Goal: Task Accomplishment & Management: Use online tool/utility

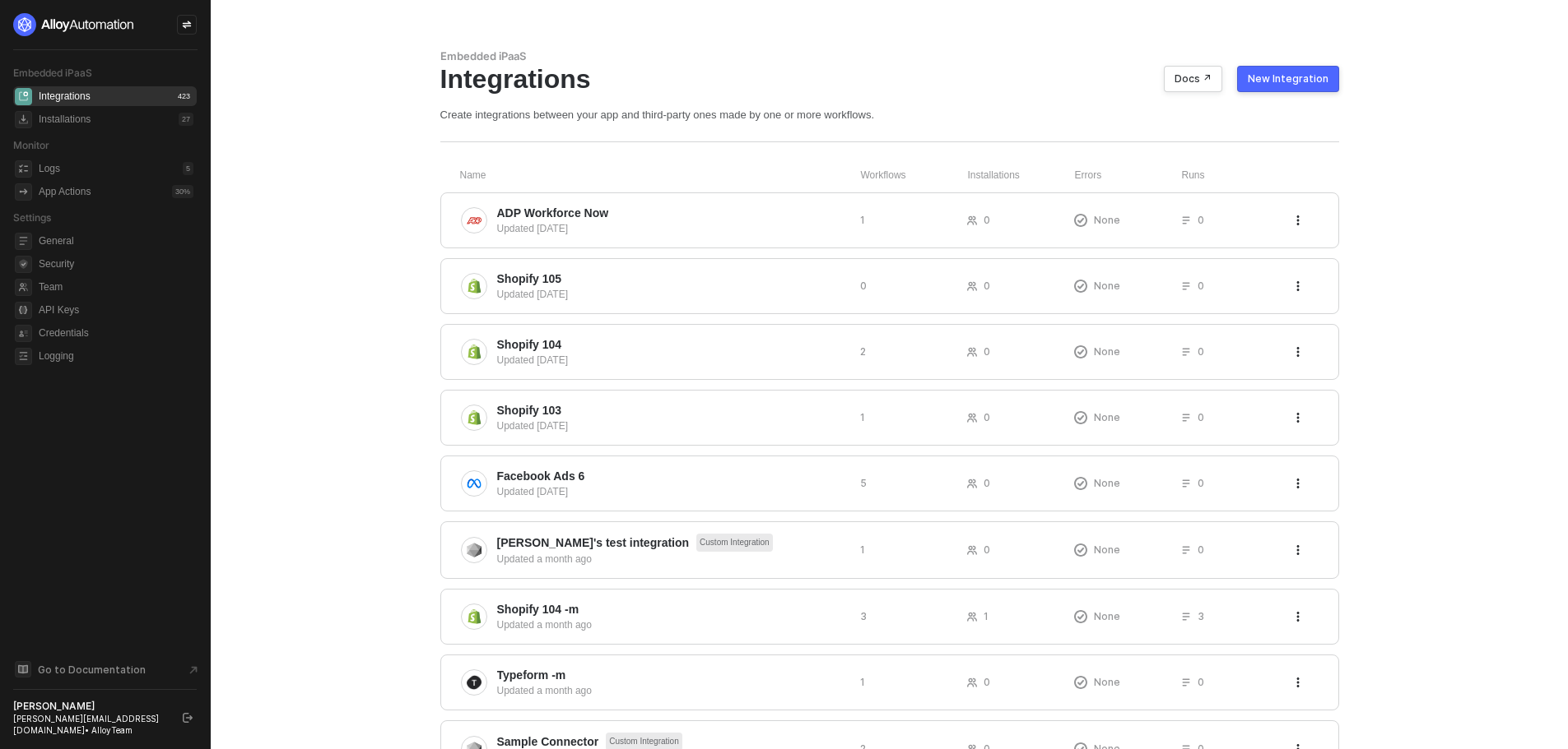
click at [99, 321] on ul "General Security Team API Keys Credentials Logging" at bounding box center [104, 299] width 183 height 142
click at [101, 326] on span "Credentials" at bounding box center [116, 332] width 155 height 19
click at [189, 25] on icon "icon-swap" at bounding box center [187, 24] width 10 height 10
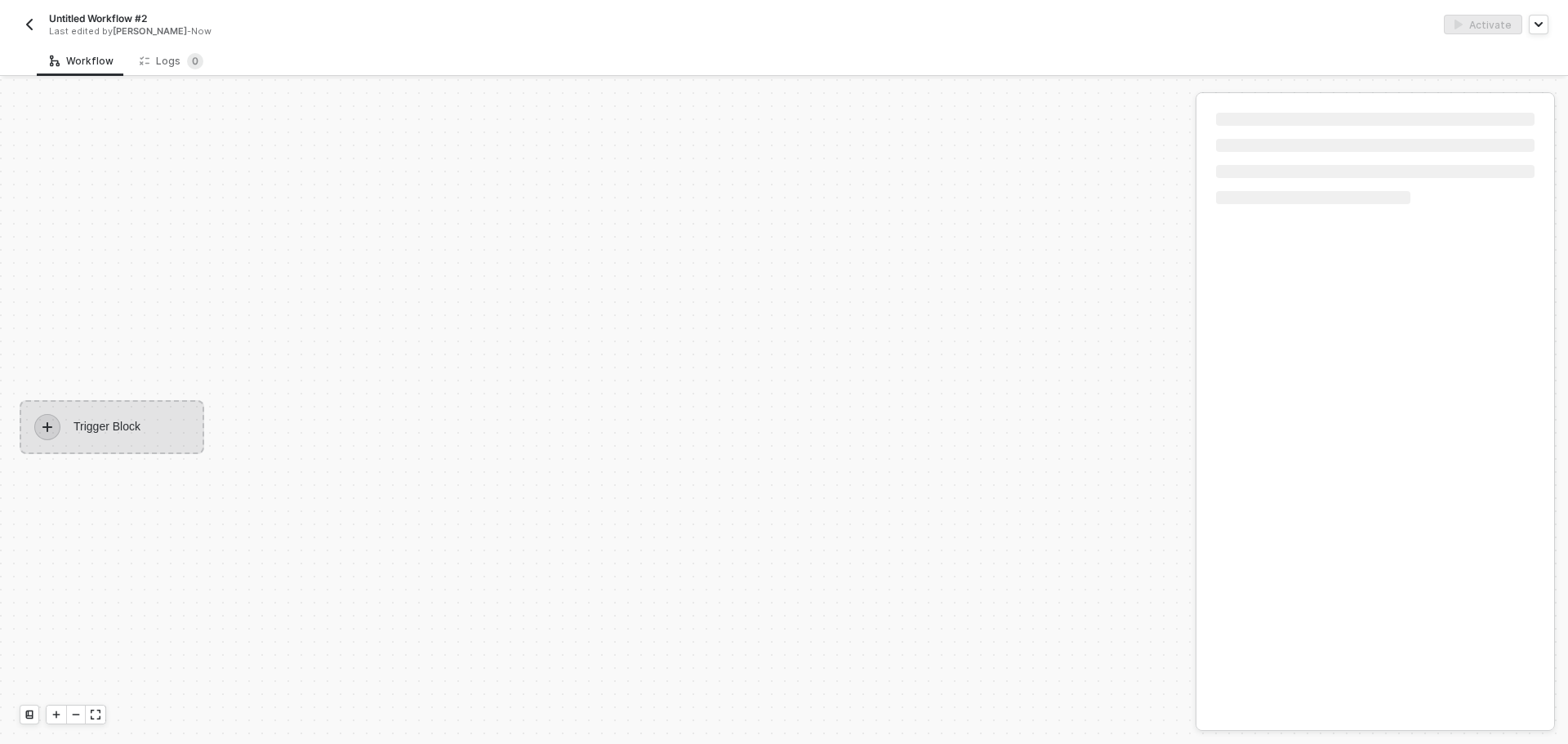
scroll to position [30, 0]
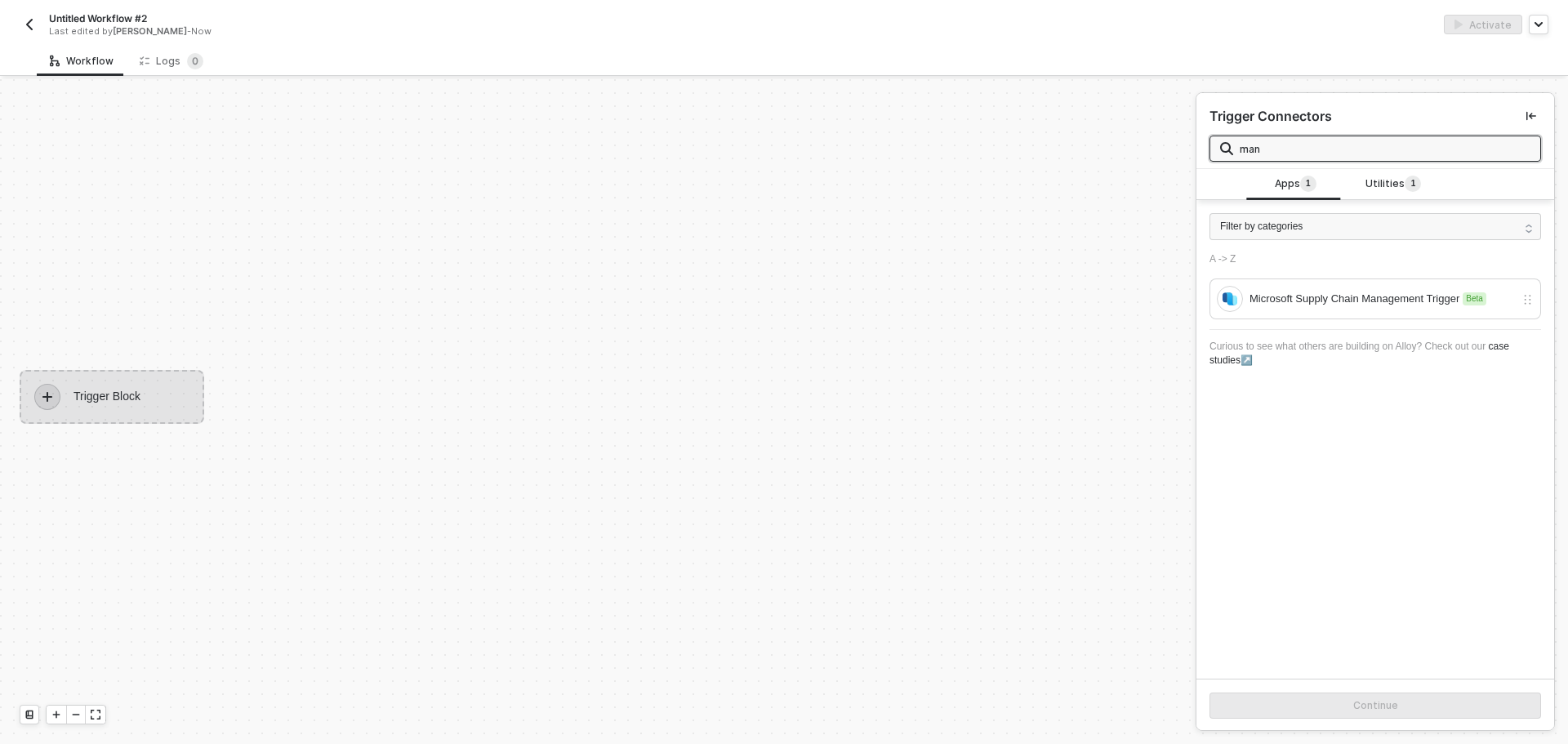
type input "man"
click at [1404, 186] on sup "1" at bounding box center [1413, 184] width 16 height 16
click at [1410, 315] on div "Manual Workflow" at bounding box center [1375, 299] width 332 height 41
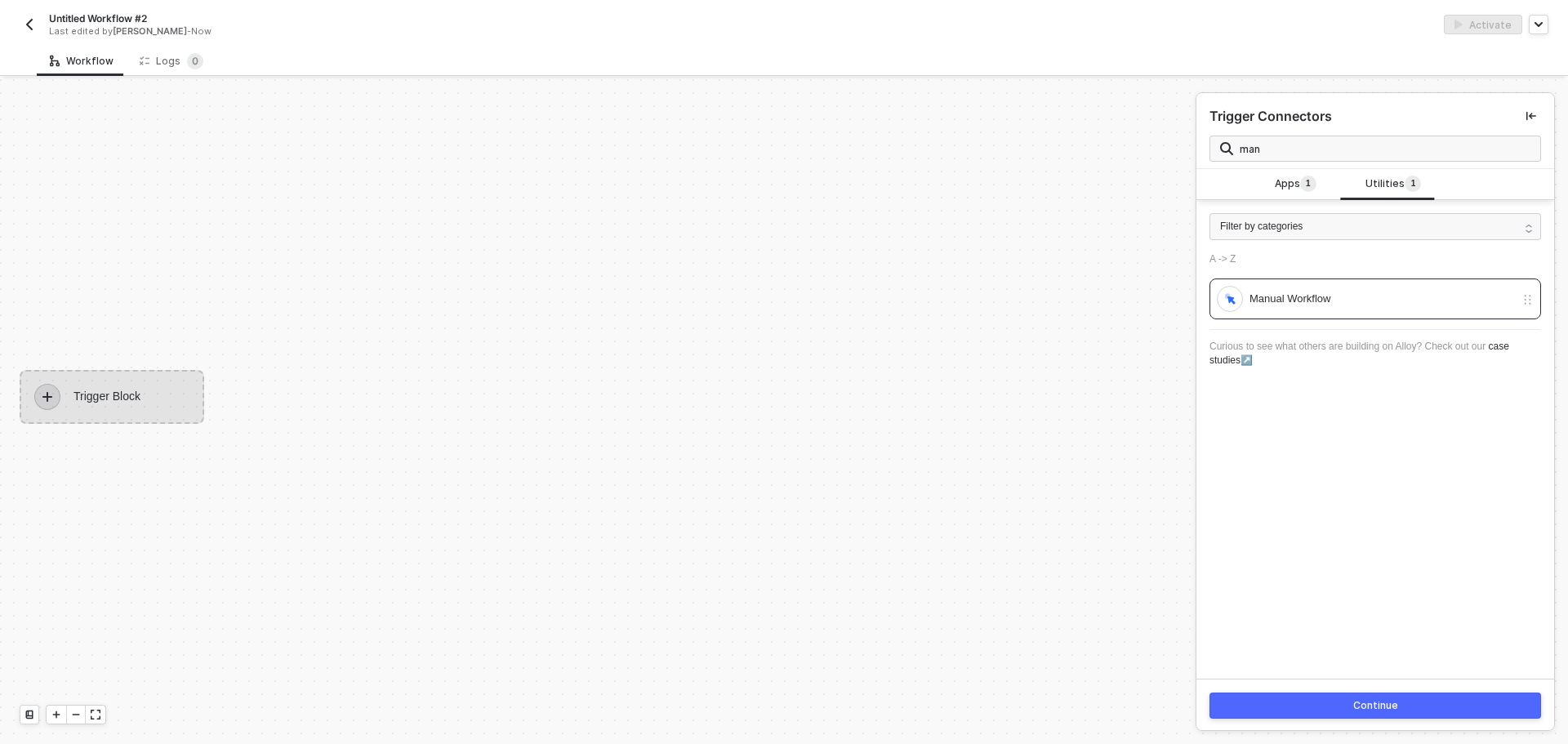
click at [1335, 714] on button "Continue" at bounding box center [1375, 706] width 332 height 27
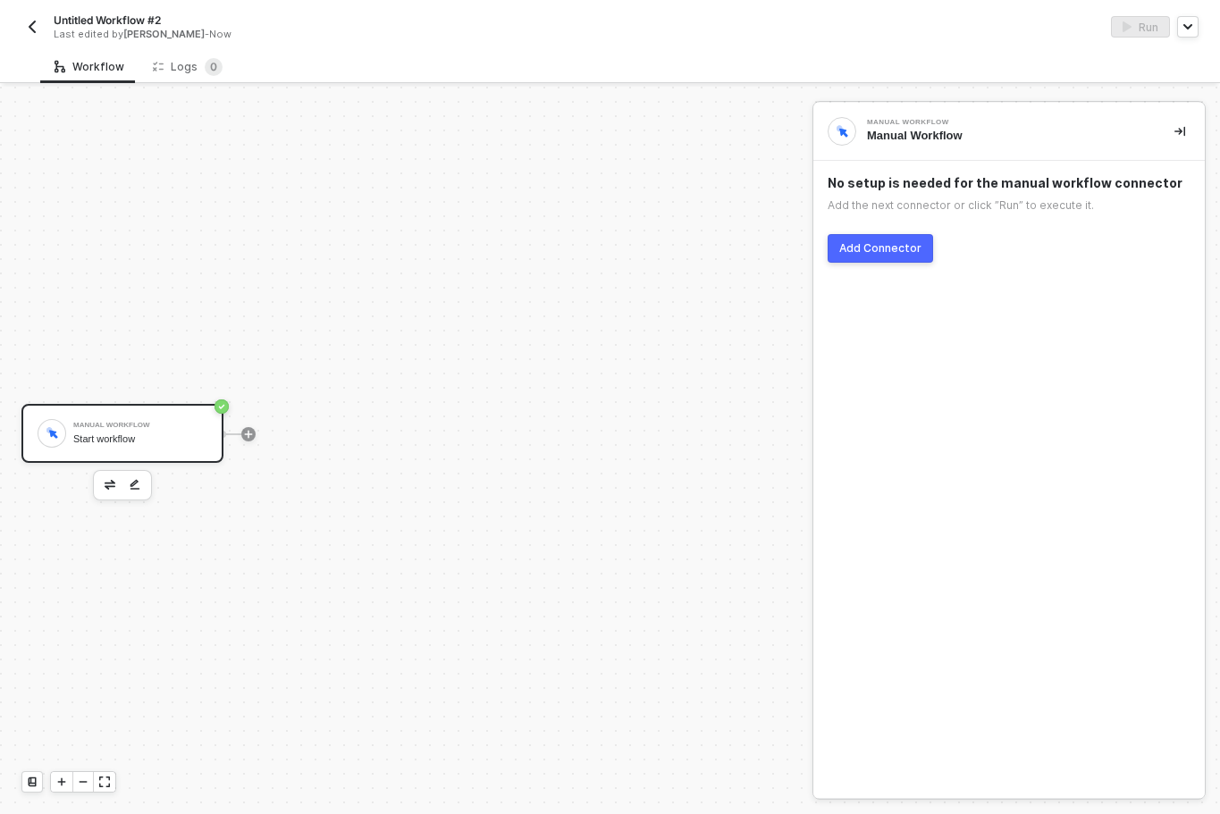
click at [884, 361] on div "Manual Workflow Manual Workflow No setup is needed for the manual workflow conn…" at bounding box center [1008, 450] width 391 height 695
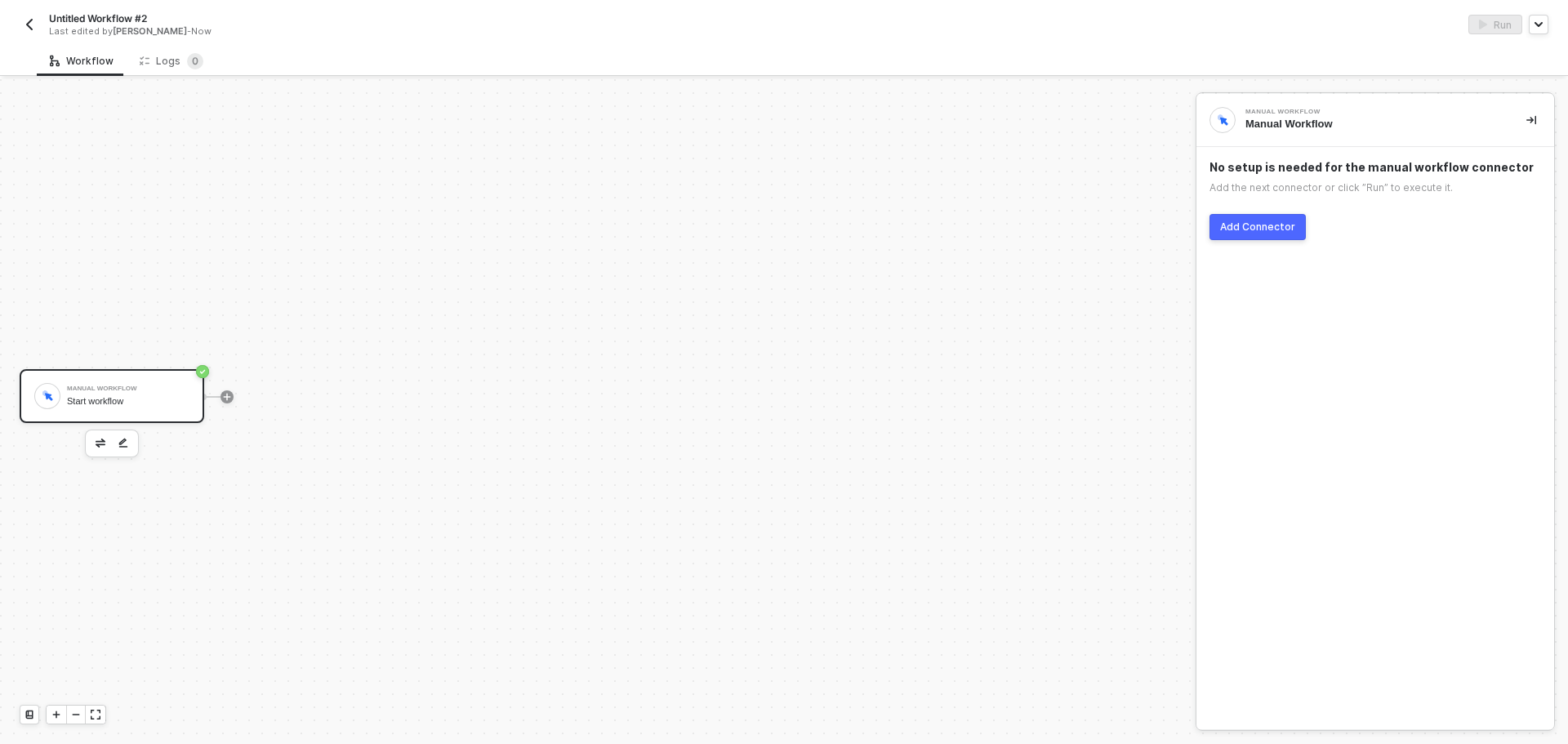
click at [1276, 222] on div "Add Connector" at bounding box center [1257, 227] width 75 height 13
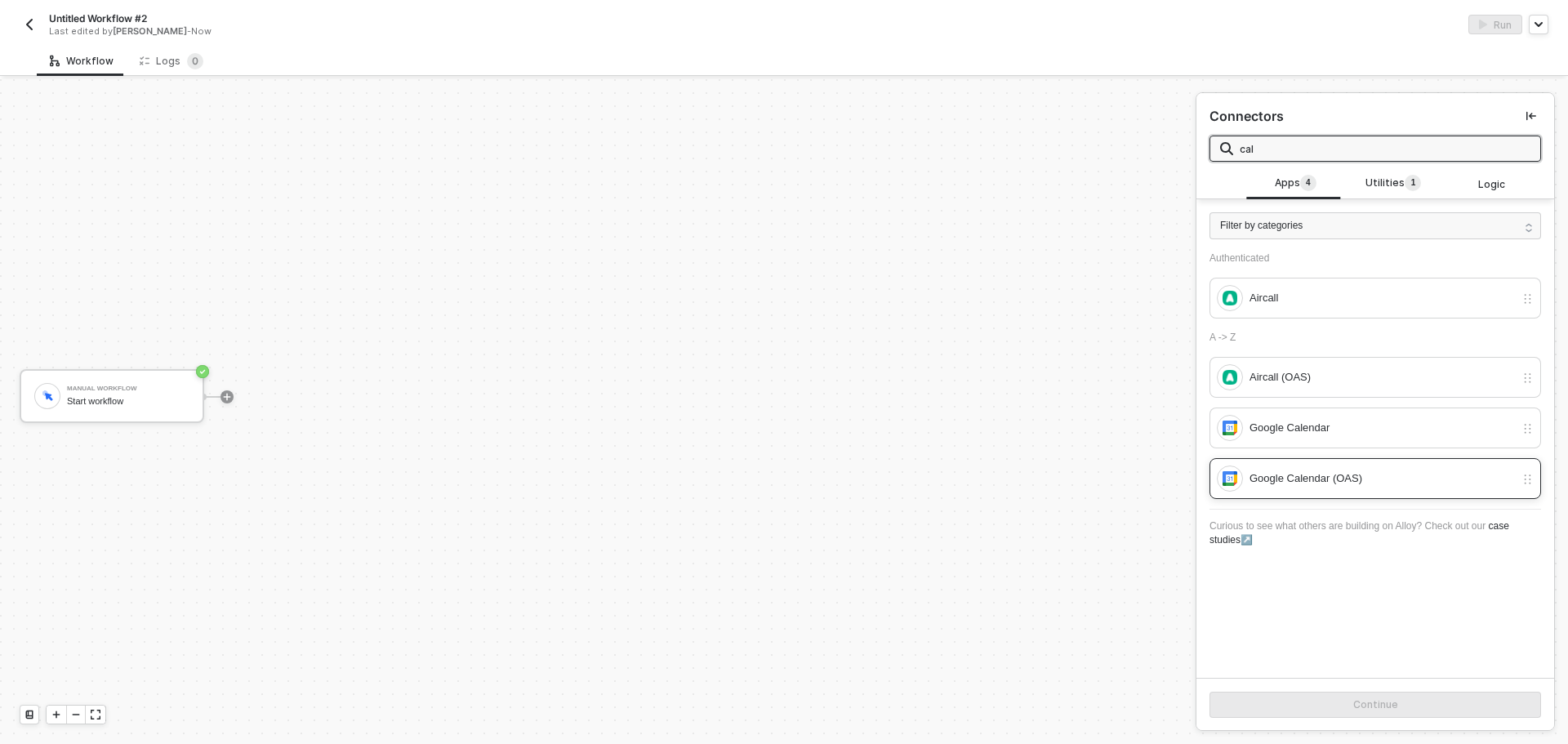
type input "cal"
click at [1349, 480] on div "Google Calendar (OAS)" at bounding box center [1382, 479] width 265 height 18
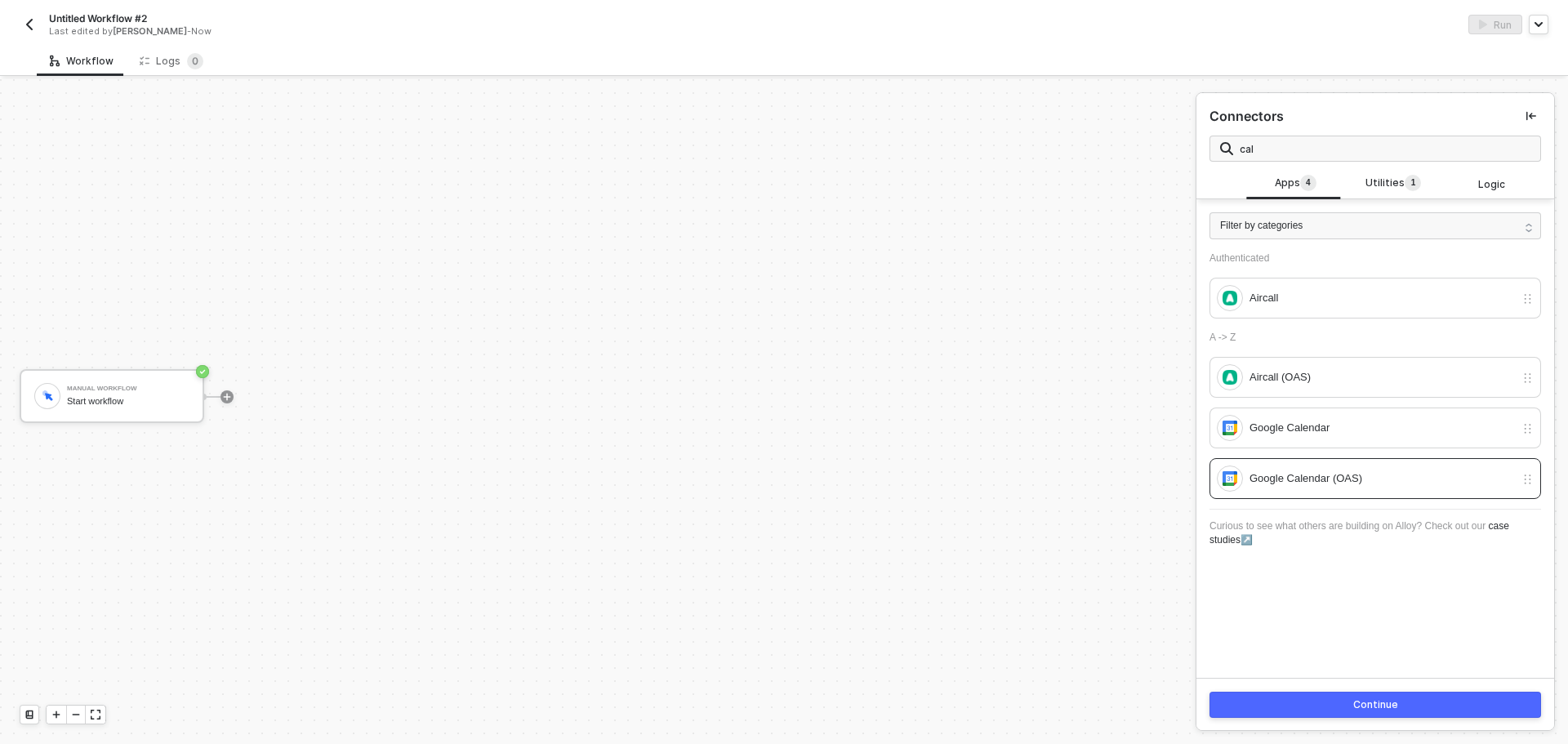
click at [1413, 696] on button "Continue" at bounding box center [1375, 705] width 332 height 27
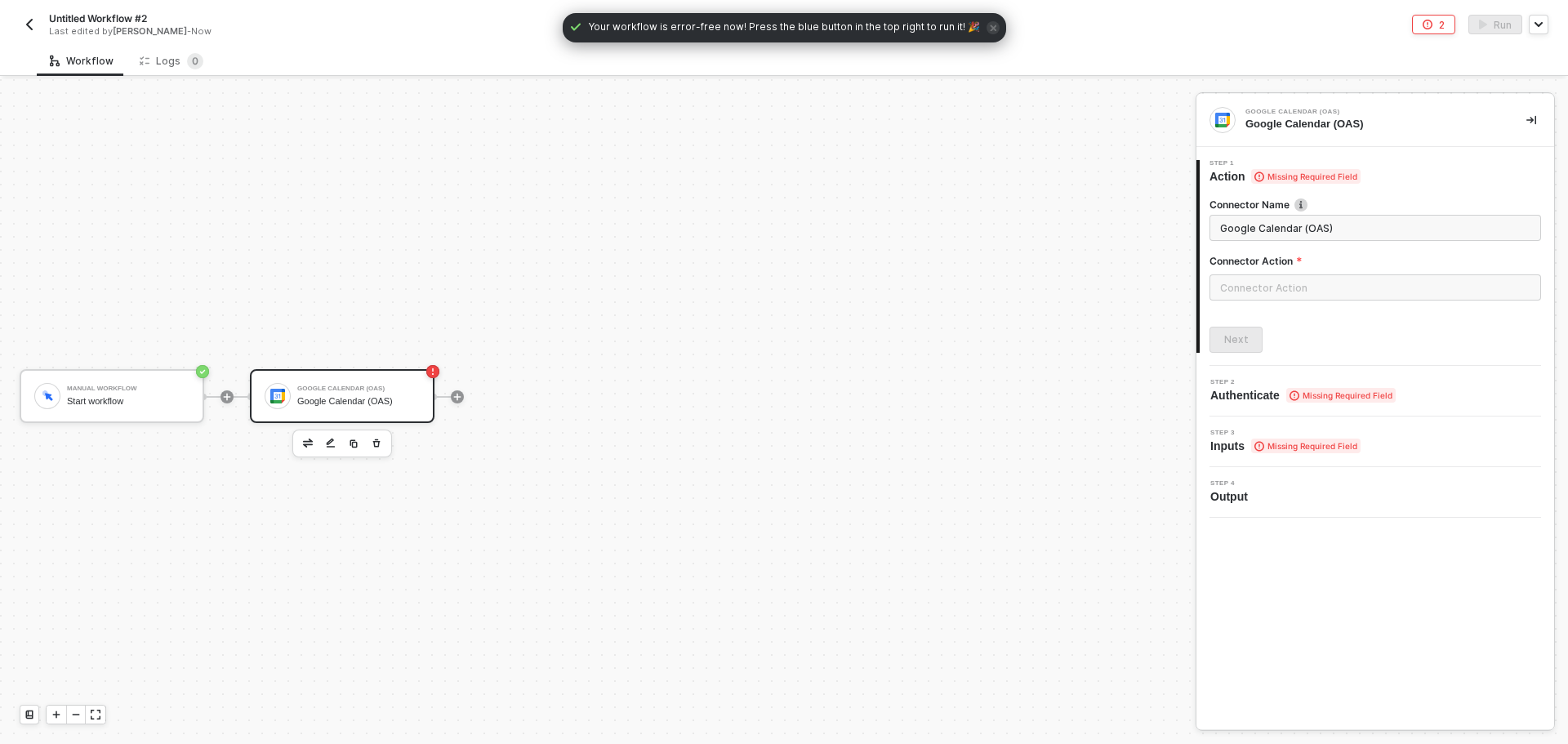
click at [1341, 308] on div at bounding box center [1375, 293] width 332 height 39
click at [1333, 288] on input "text" at bounding box center [1375, 287] width 332 height 27
click at [1058, 234] on div "Calendar" at bounding box center [1063, 229] width 238 height 14
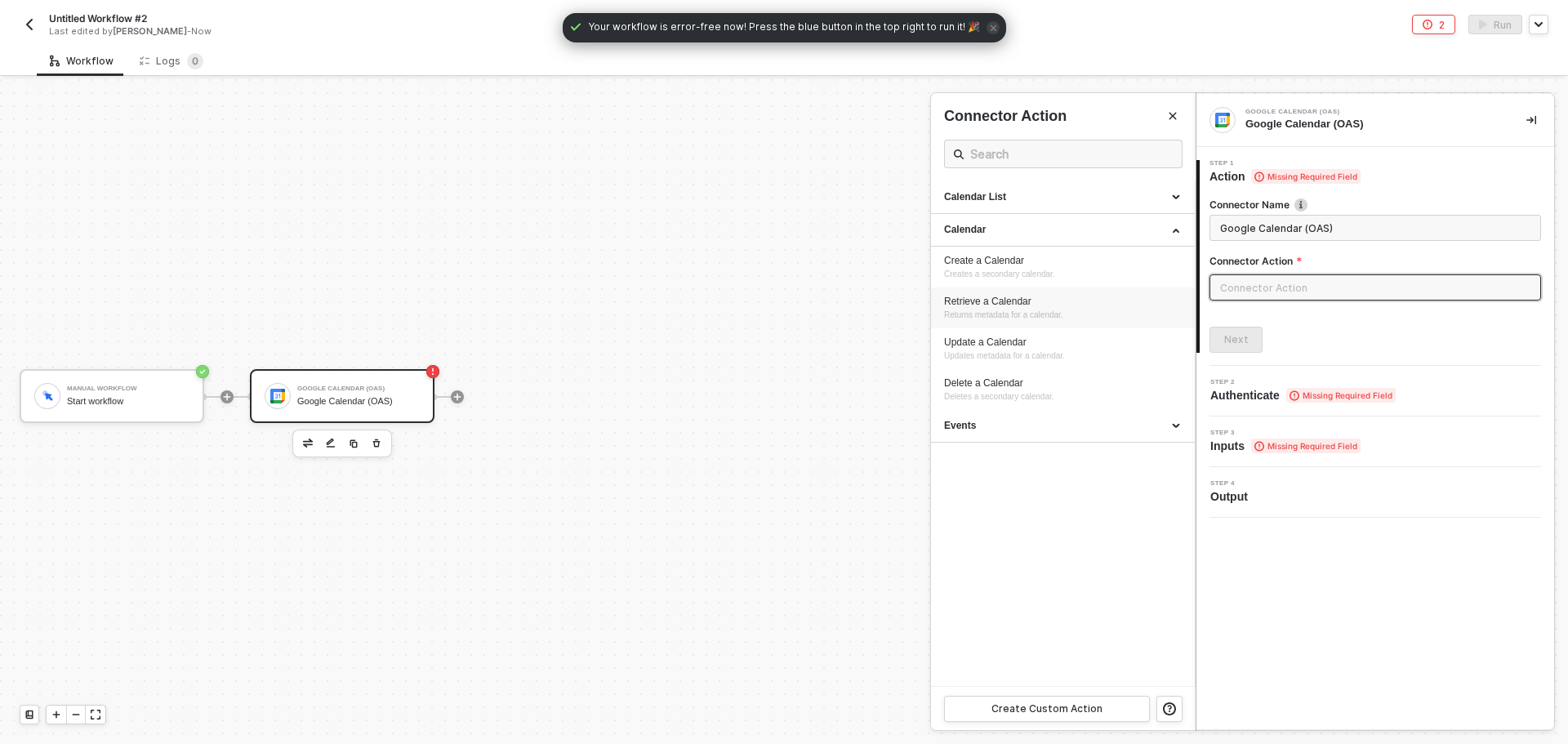
click at [1065, 320] on div "Retrieve a Calendar Returns metadata for a calendar." at bounding box center [1063, 308] width 238 height 27
type input "Returns metadata for a calendar."
type input "Calendar - Retrieve a Calendar"
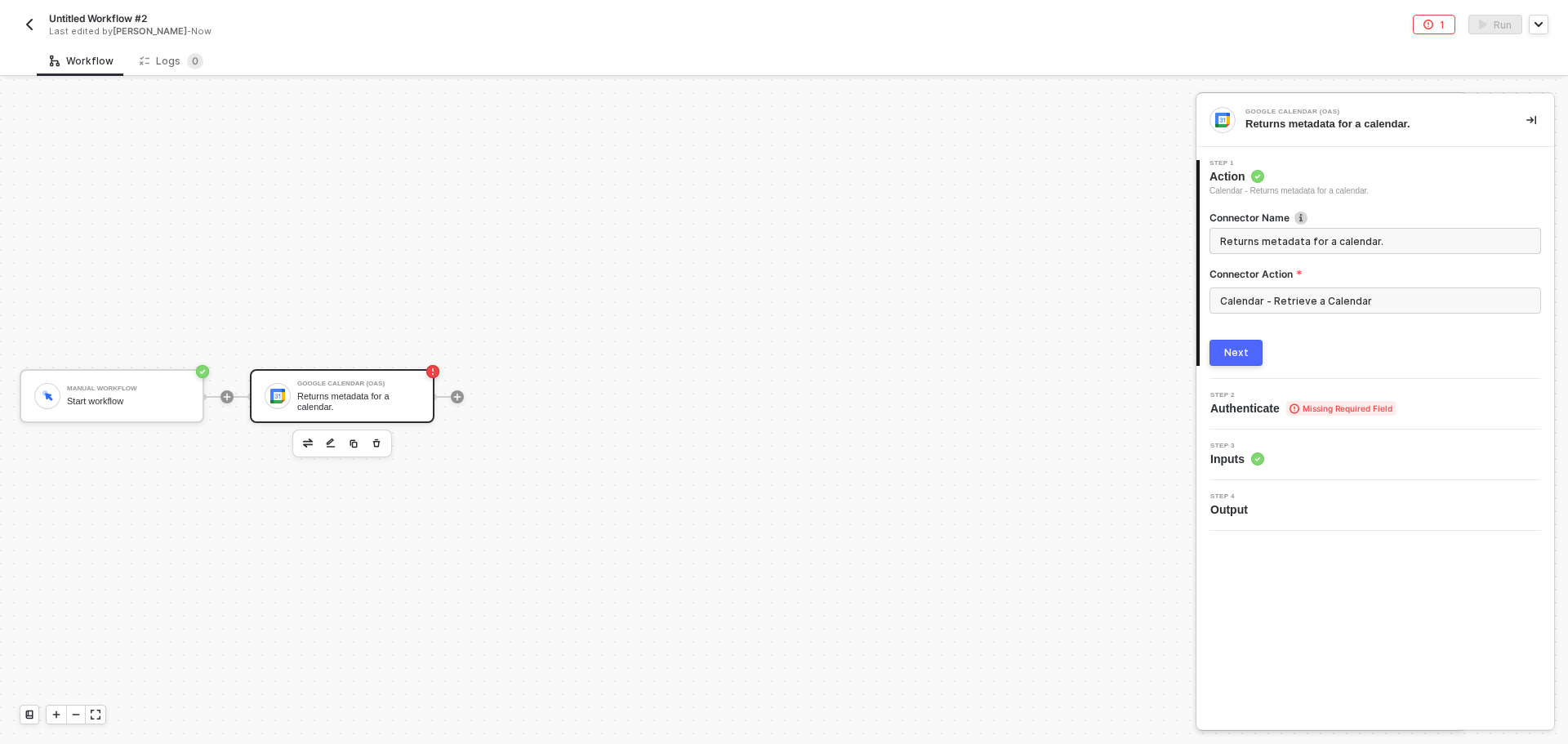
click at [1250, 352] on button "Next" at bounding box center [1236, 353] width 53 height 27
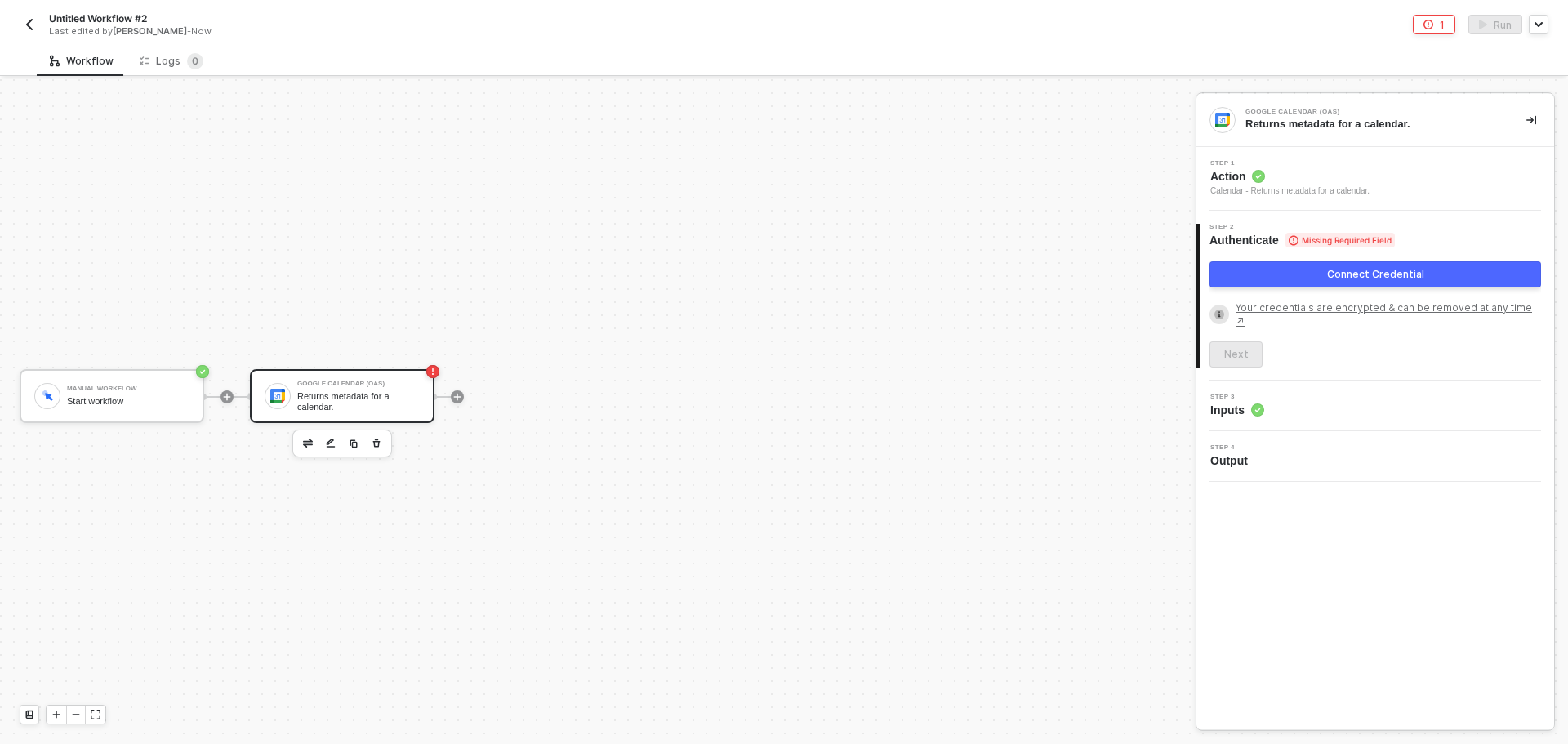
click at [1274, 279] on button "Connect Credential" at bounding box center [1375, 274] width 332 height 27
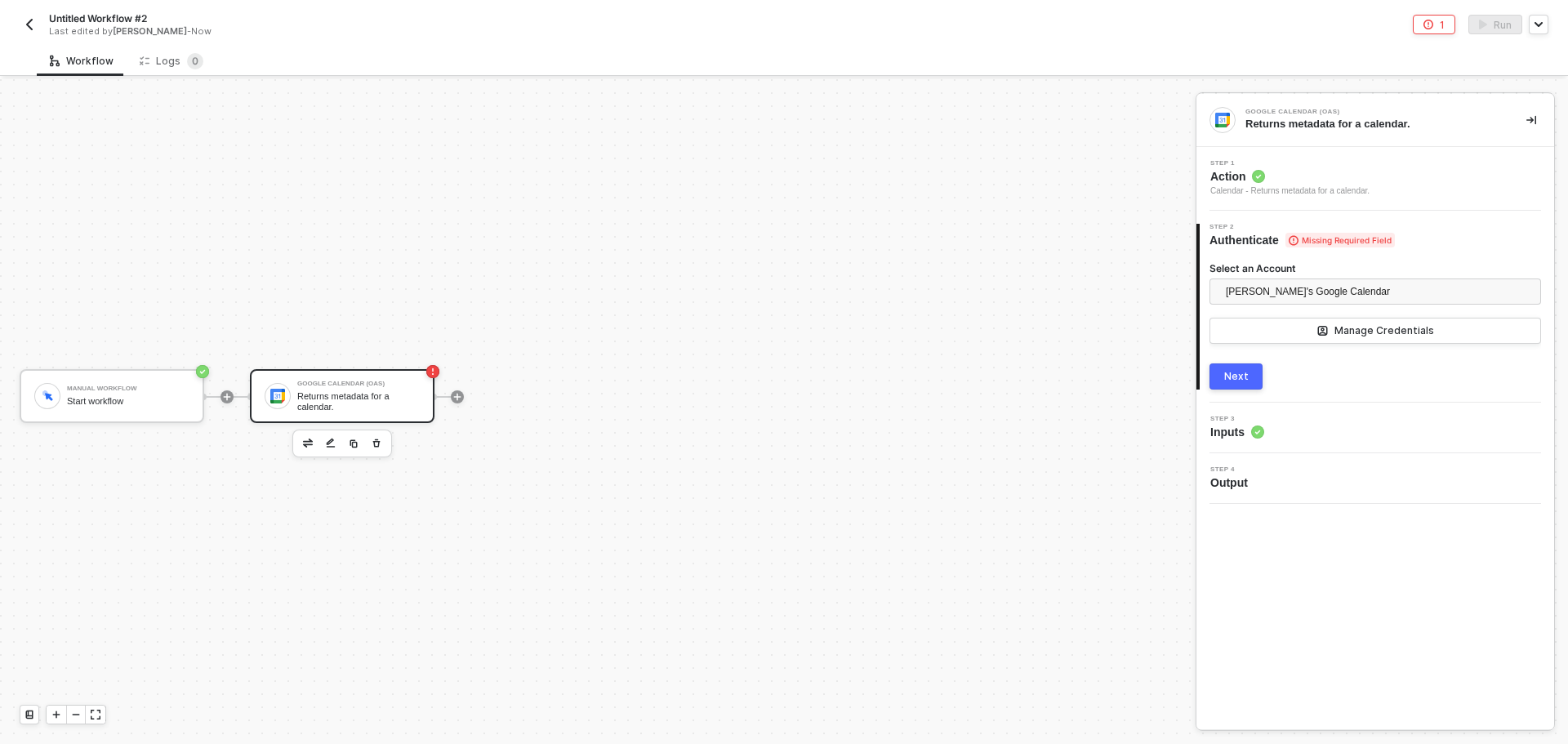
click at [1237, 384] on button "Next" at bounding box center [1236, 377] width 53 height 27
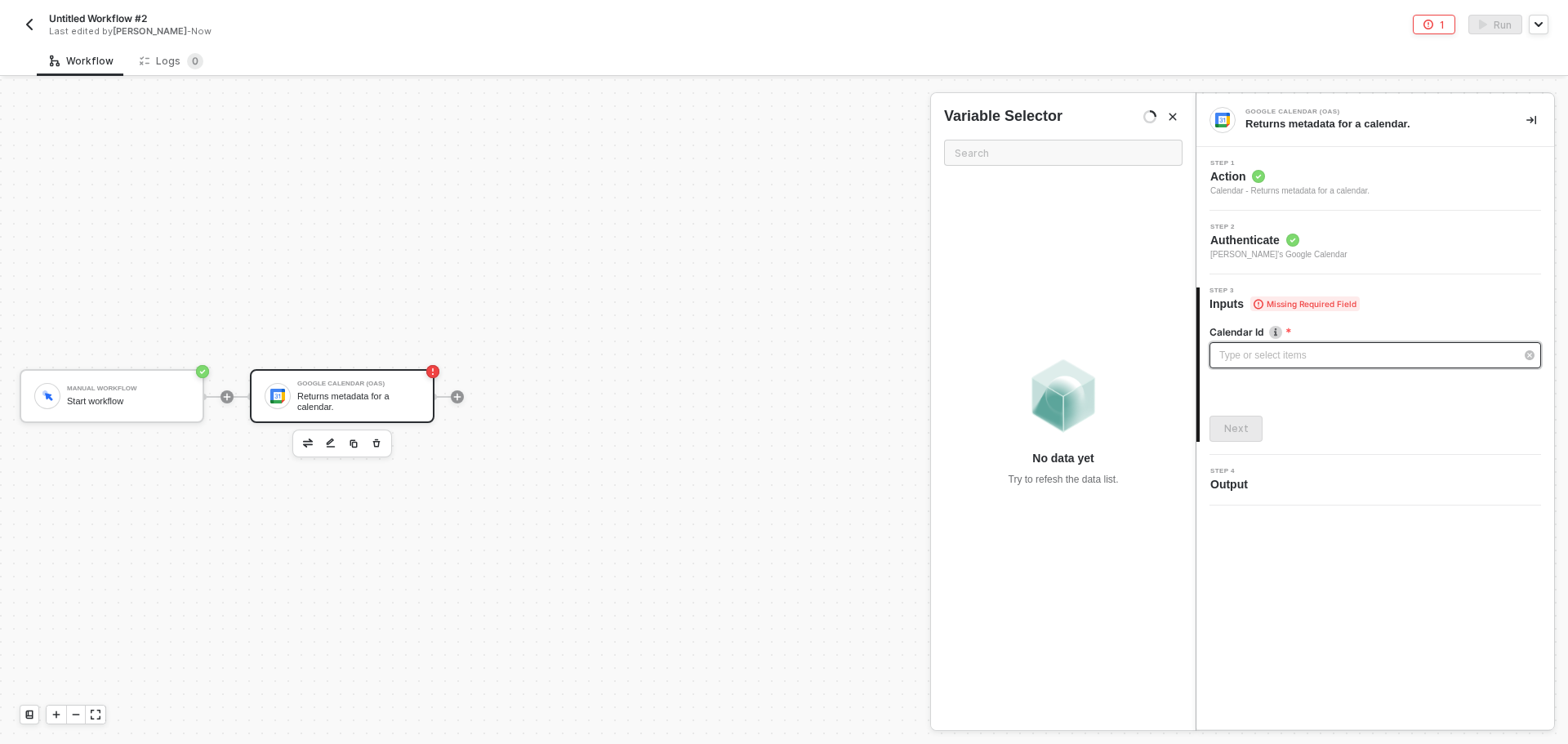
click at [1255, 360] on div "Type or select items ﻿" at bounding box center [1367, 356] width 296 height 16
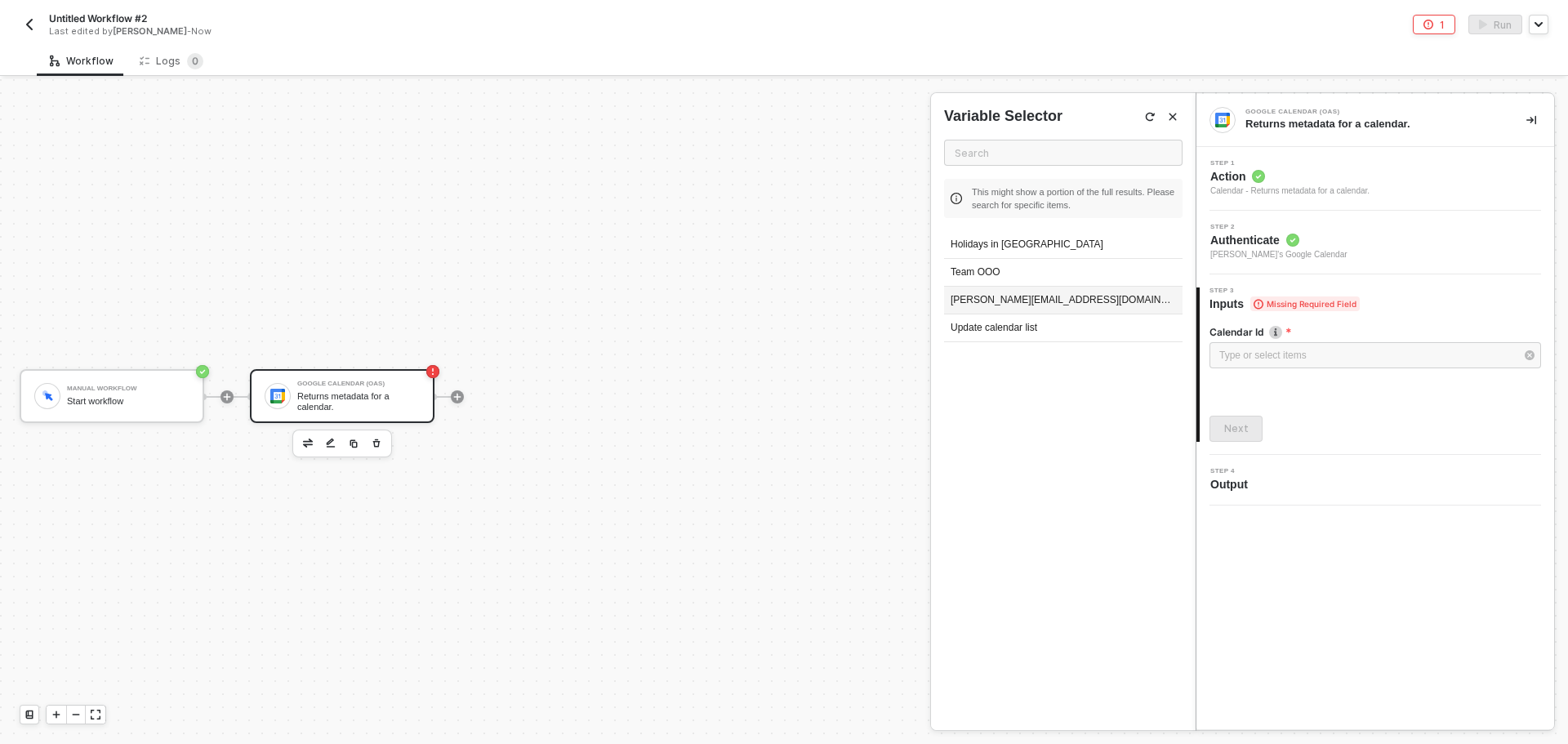
click at [1015, 309] on div "[PERSON_NAME][EMAIL_ADDRESS][DOMAIN_NAME]" at bounding box center [1063, 301] width 238 height 27
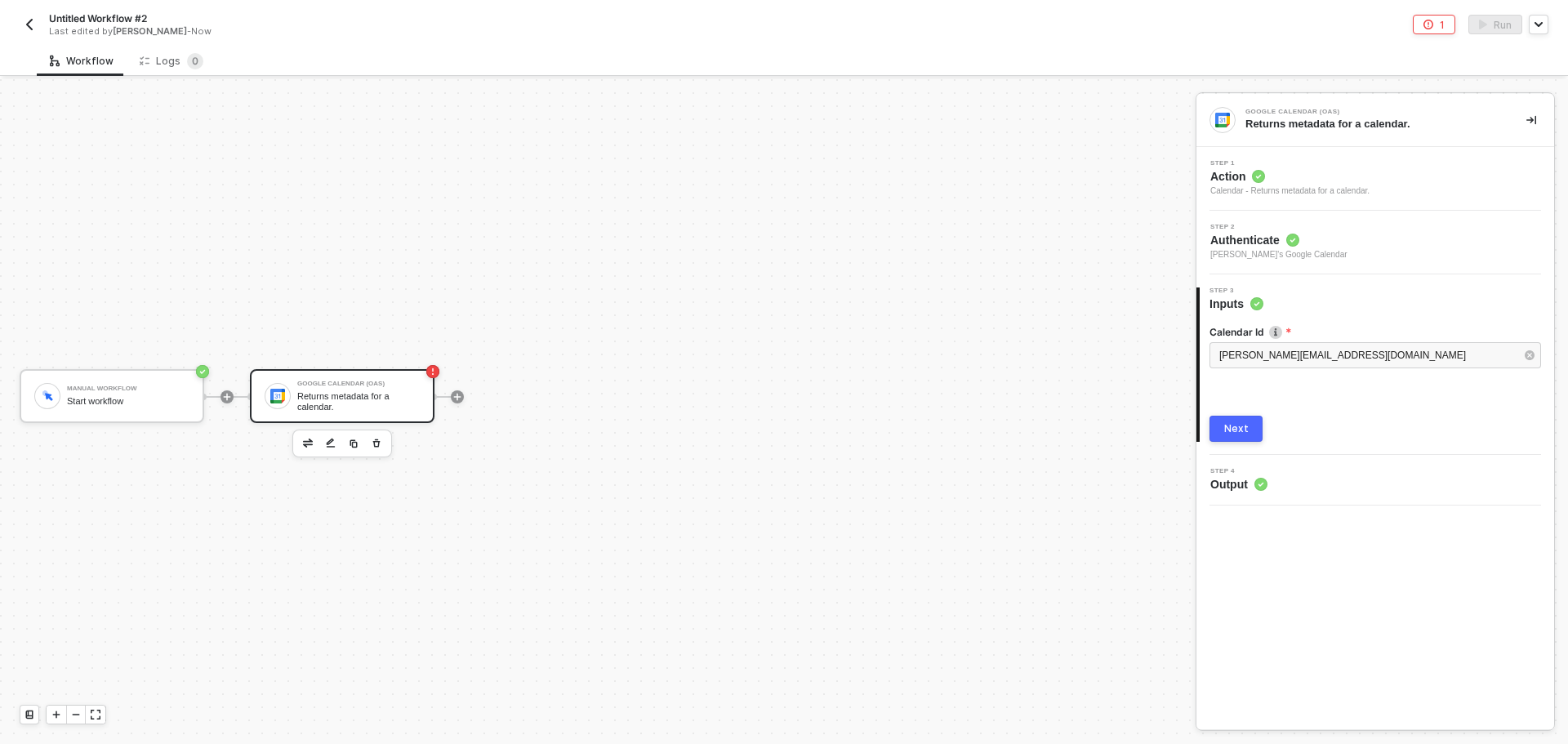
click at [1245, 413] on div "Calendar Id [PERSON_NAME][EMAIL_ADDRESS][DOMAIN_NAME] Next" at bounding box center [1375, 377] width 332 height 130
click at [1250, 416] on button "Next" at bounding box center [1236, 429] width 53 height 27
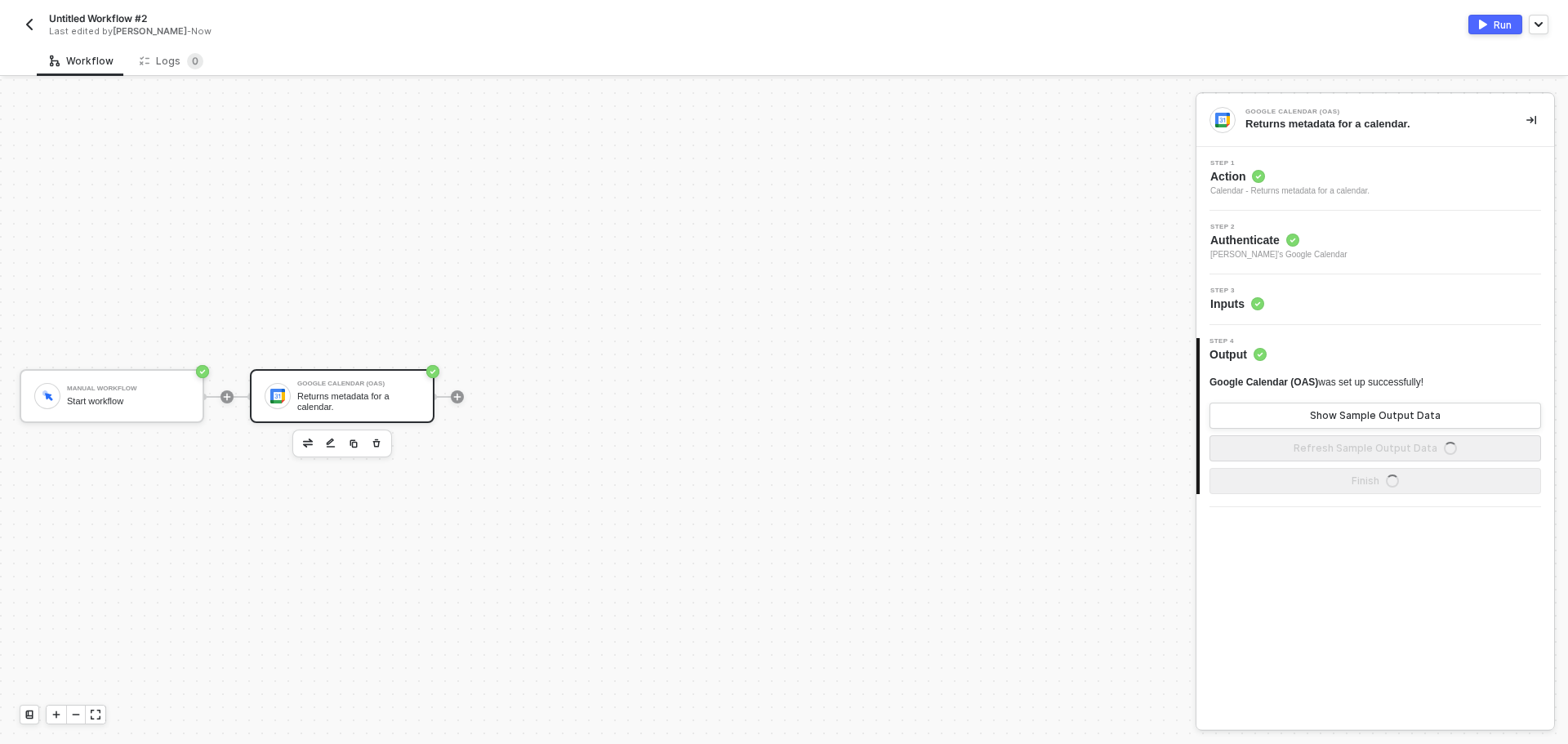
click at [1497, 28] on div "Run" at bounding box center [1503, 25] width 18 height 14
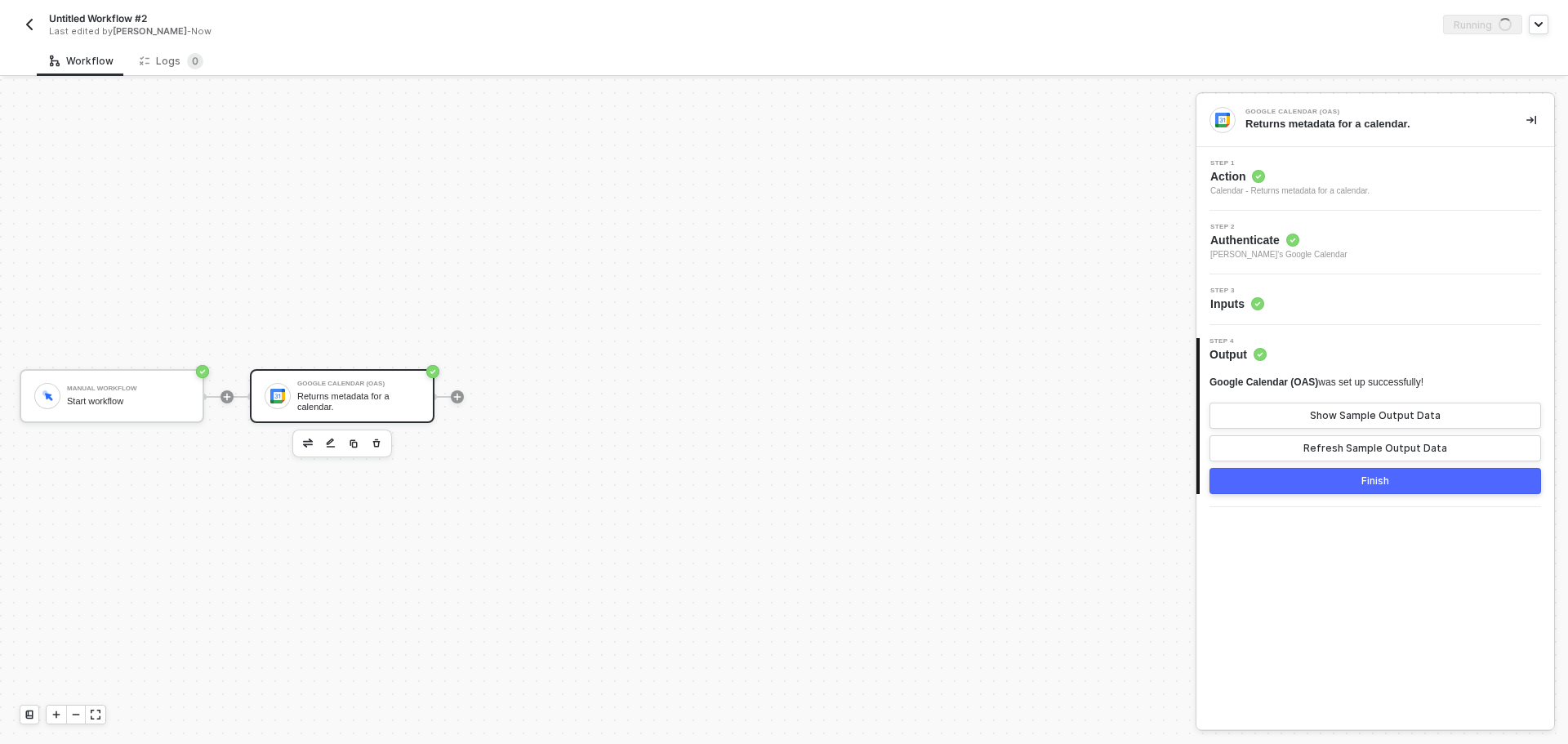
click at [1070, 267] on div "Manual Workflow Start workflow Google Calendar (OAS) Returns metadata for a cal…" at bounding box center [593, 397] width 1187 height 696
click at [165, 62] on div "Logs 0" at bounding box center [172, 61] width 64 height 16
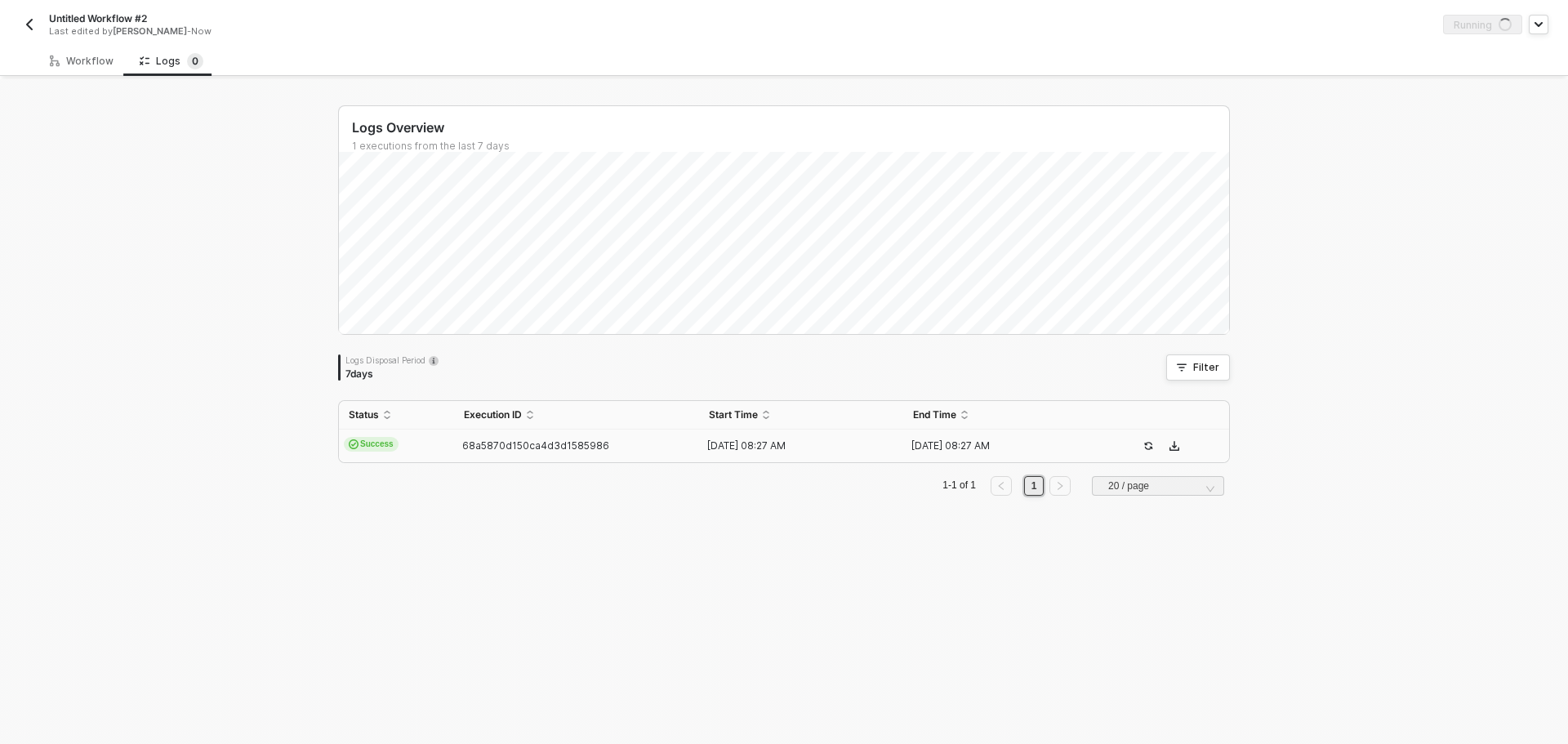
click at [533, 445] on span "68a5870d150ca4d3d1585986" at bounding box center [535, 445] width 147 height 12
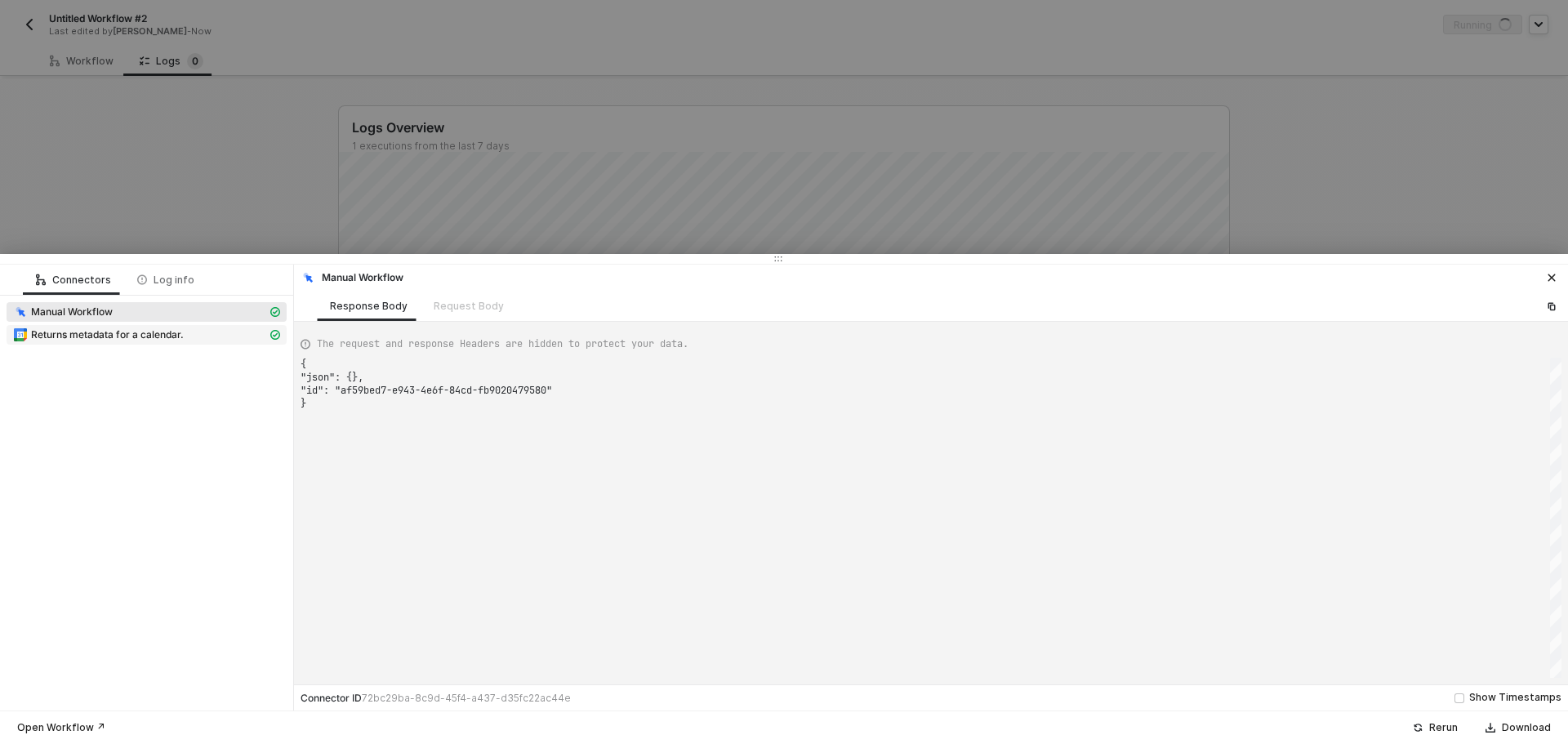
click at [150, 330] on span "Returns metadata for a calendar." at bounding box center [107, 335] width 153 height 13
type textarea "{ "json": { "kind": "calendar#calendar", "etag": "\"b7njNp3Xf1VkeFHOGBtoYrnanvI…"
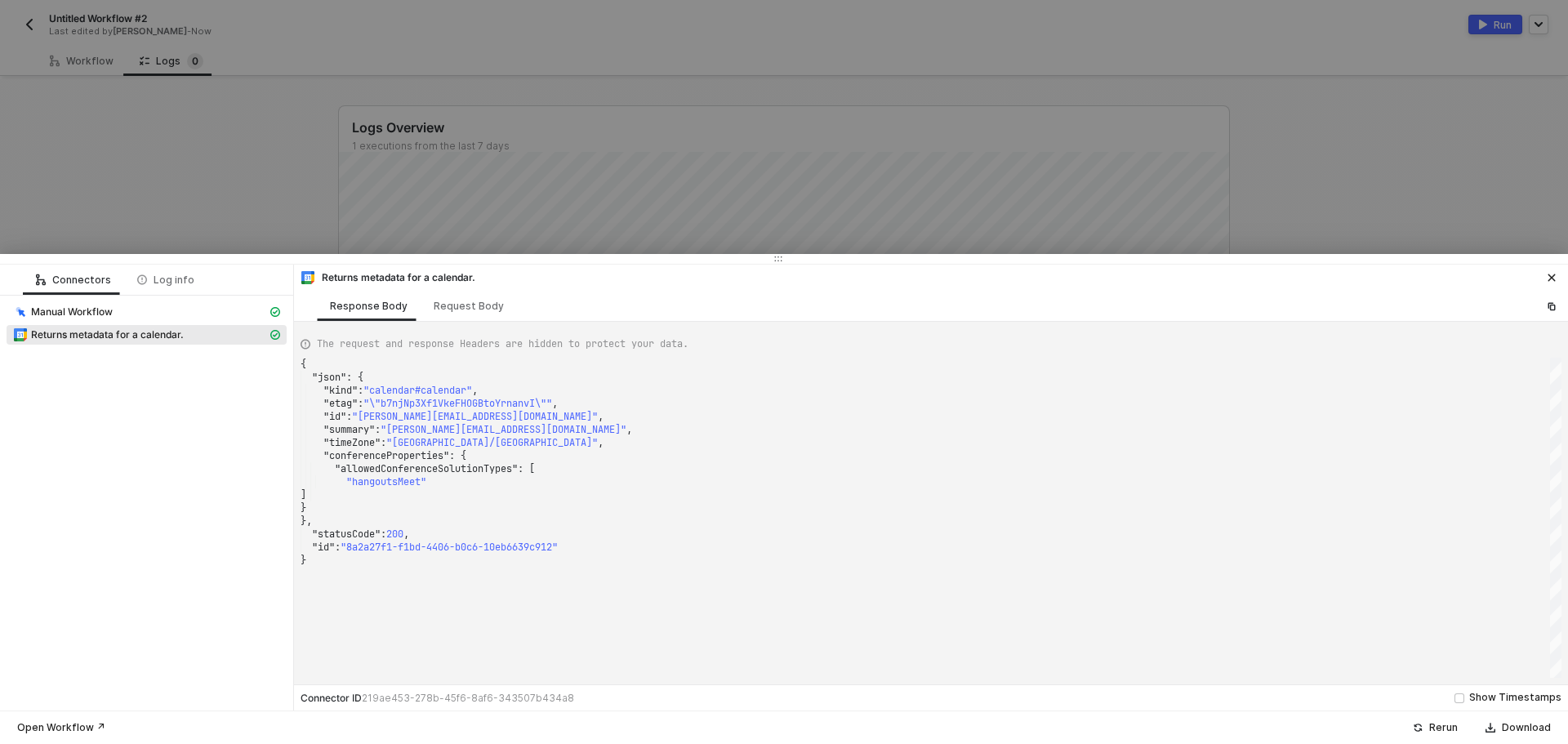
click at [231, 157] on div at bounding box center [784, 372] width 1568 height 744
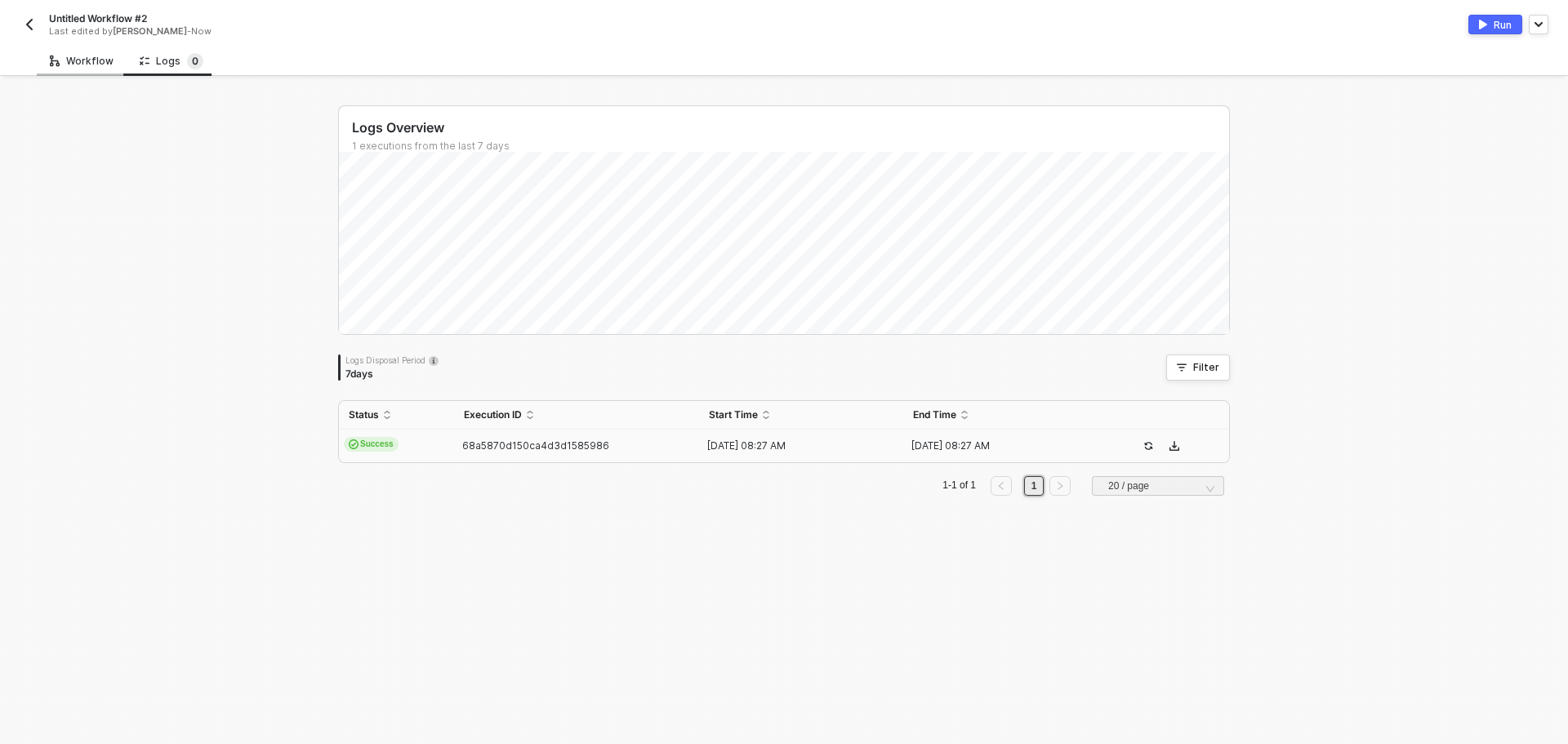
click at [63, 69] on div "Workflow" at bounding box center [81, 60] width 90 height 30
